Goal: Transaction & Acquisition: Book appointment/travel/reservation

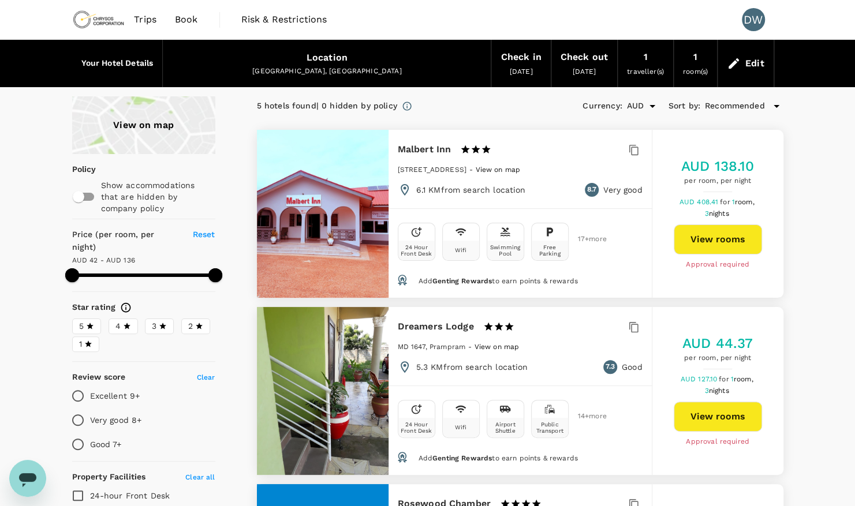
type input "135.05"
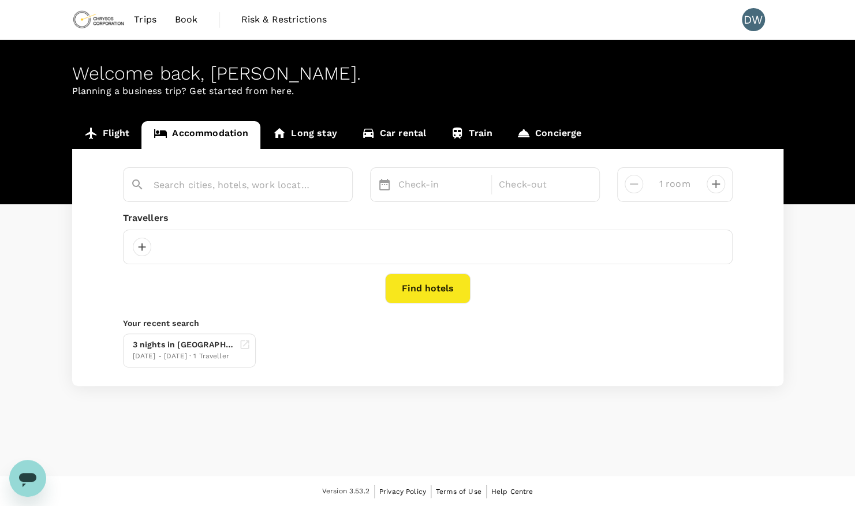
type input "Tema"
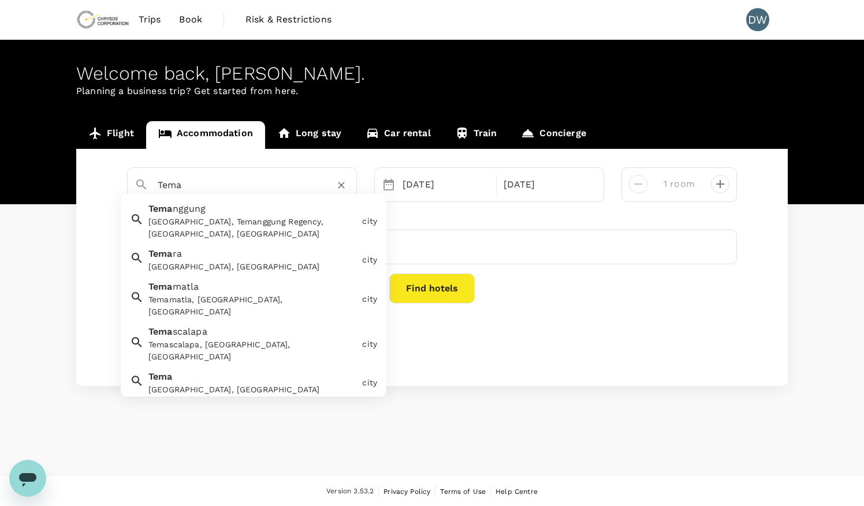
click at [305, 193] on input "Tema" at bounding box center [237, 185] width 159 height 18
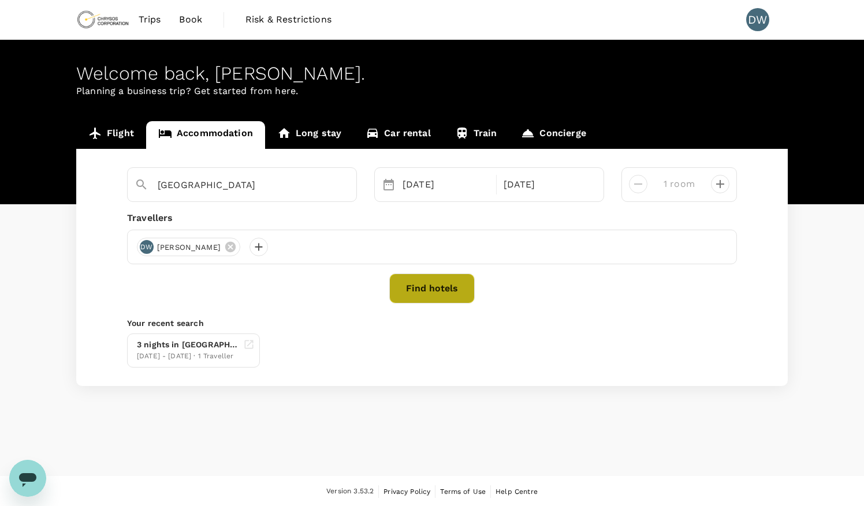
click at [452, 292] on button "Find hotels" at bounding box center [431, 289] width 85 height 30
type input "Tema"
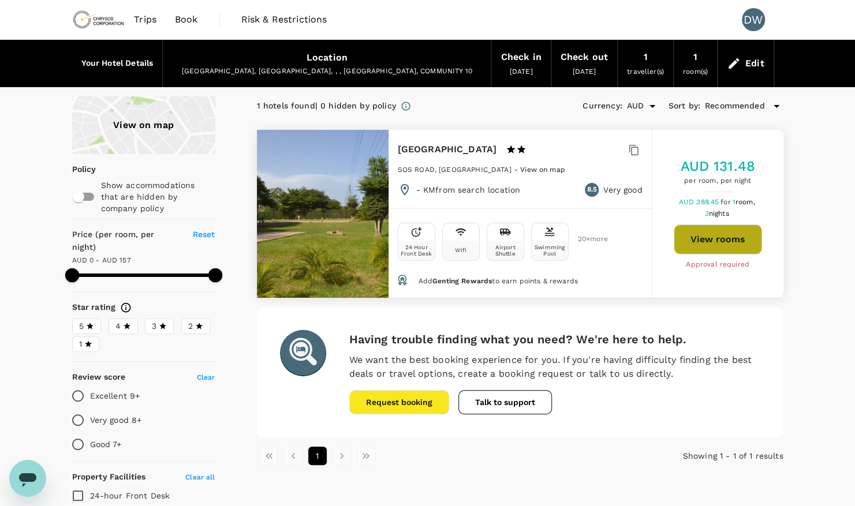
click at [719, 234] on button "View rooms" at bounding box center [718, 240] width 88 height 30
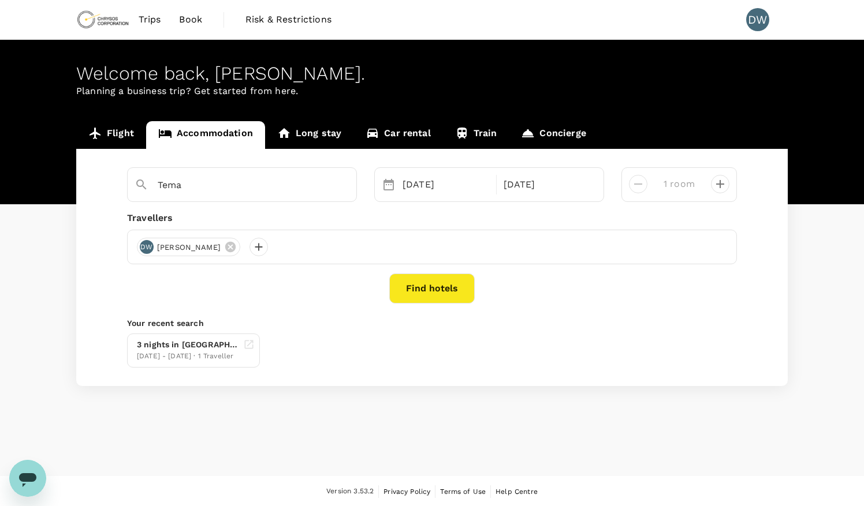
type input "[GEOGRAPHIC_DATA]"
click at [614, 450] on div "Welcome back , David Yiriviel . Planning a business trip? Get started from here…" at bounding box center [432, 258] width 864 height 437
drag, startPoint x: 304, startPoint y: 184, endPoint x: 340, endPoint y: 187, distance: 36.0
click at [340, 187] on div "[GEOGRAPHIC_DATA]" at bounding box center [254, 185] width 192 height 18
click at [340, 187] on icon "Clear" at bounding box center [342, 186] width 12 height 12
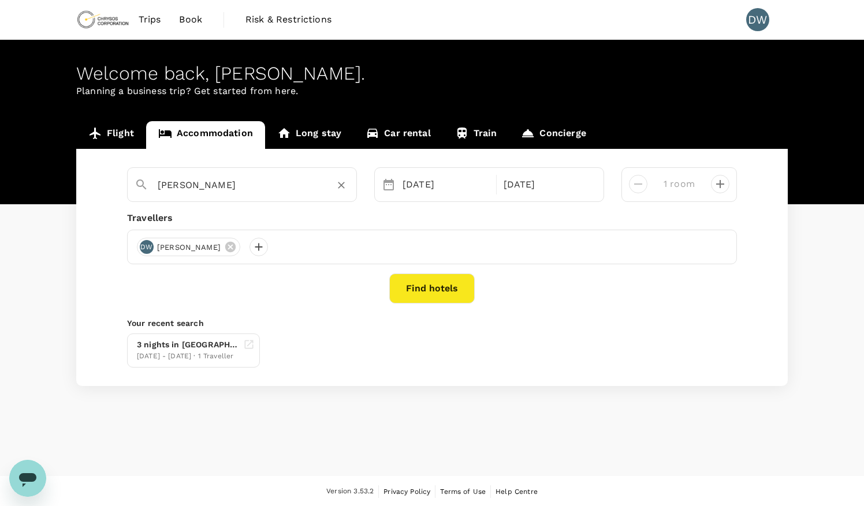
click at [208, 187] on input "Beulah" at bounding box center [237, 185] width 159 height 18
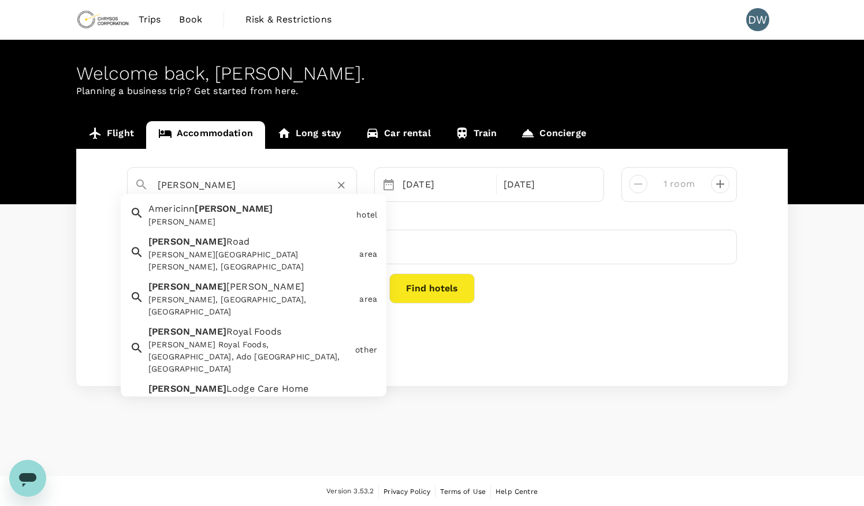
click at [213, 187] on input "Beulah" at bounding box center [237, 185] width 159 height 18
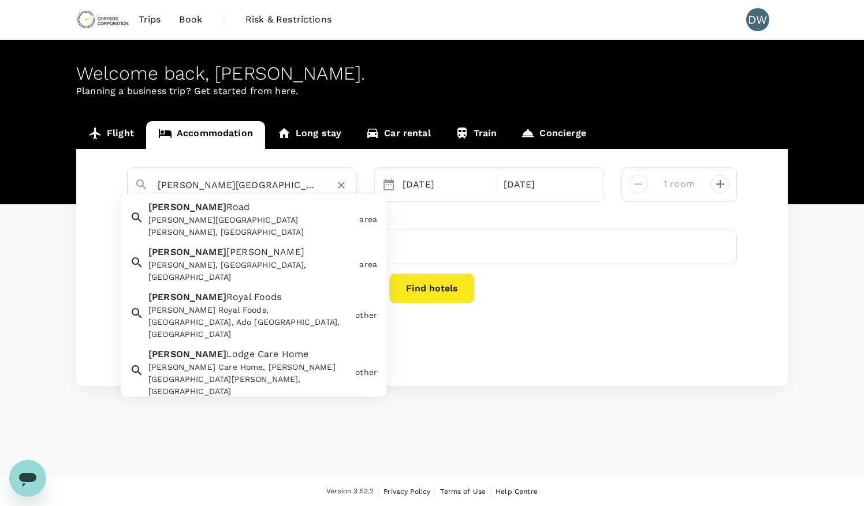
scroll to position [40, 0]
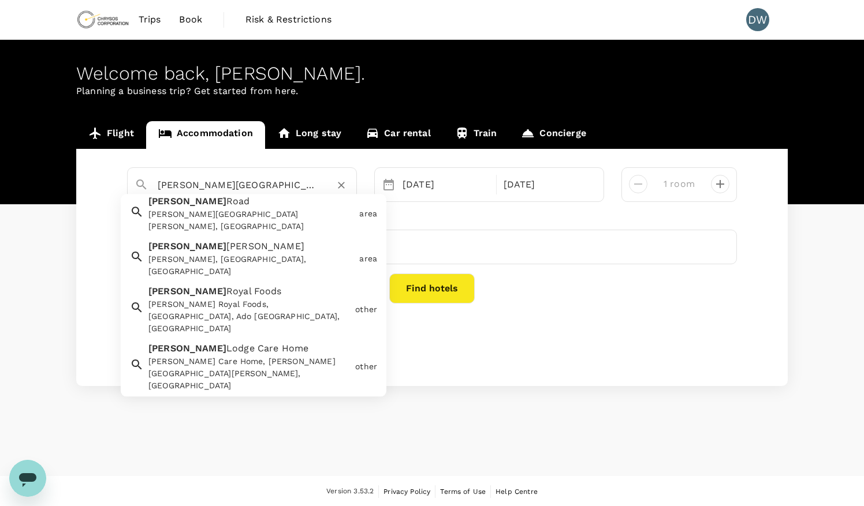
click at [226, 182] on input "Beulah Royale Hotel" at bounding box center [237, 185] width 159 height 18
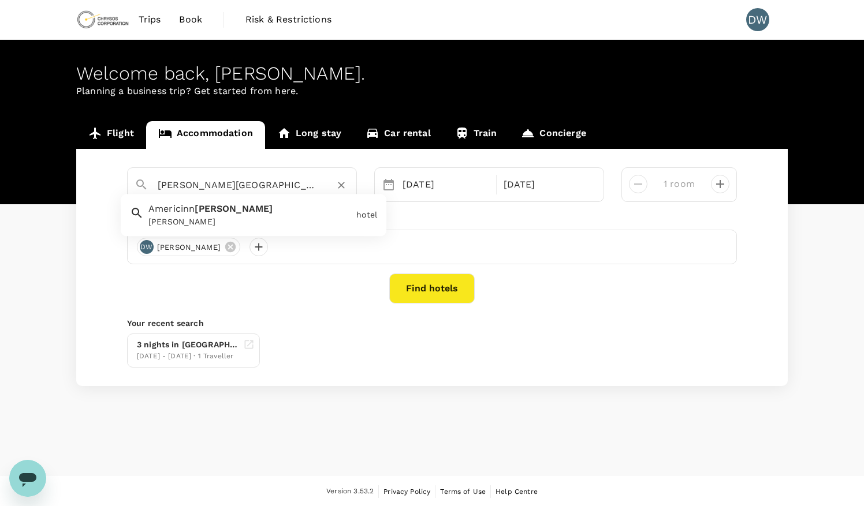
type input "Beulah"
click at [337, 188] on icon "Clear" at bounding box center [342, 186] width 12 height 12
click at [230, 182] on input "text" at bounding box center [237, 185] width 159 height 18
type input "Africanasa Inn"
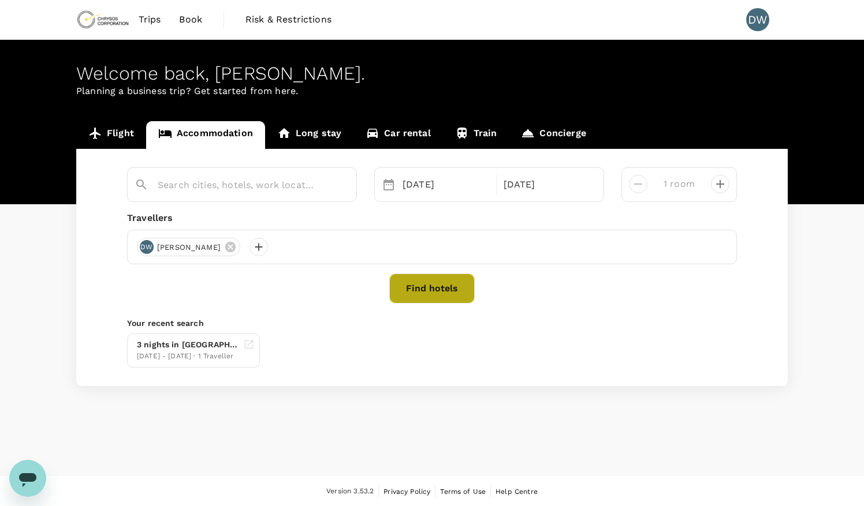
click at [422, 289] on button "Find hotels" at bounding box center [431, 289] width 85 height 30
